Goal: Check status: Check status

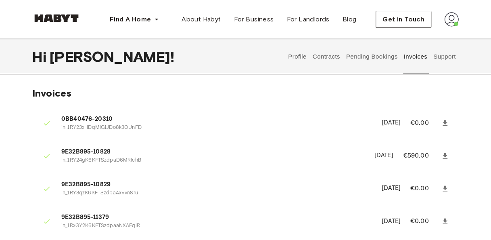
click at [361, 55] on button "Pending Bookings" at bounding box center [372, 56] width 54 height 35
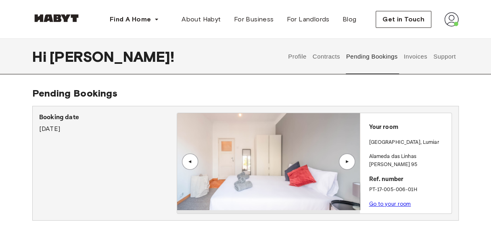
click at [381, 200] on link "Go to your room" at bounding box center [390, 203] width 42 height 6
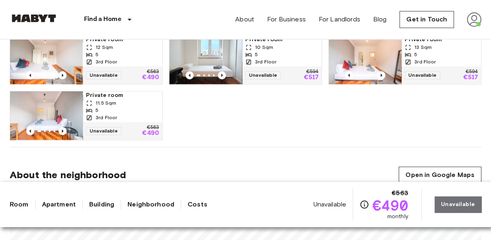
scroll to position [605, 0]
